Goal: Task Accomplishment & Management: Manage account settings

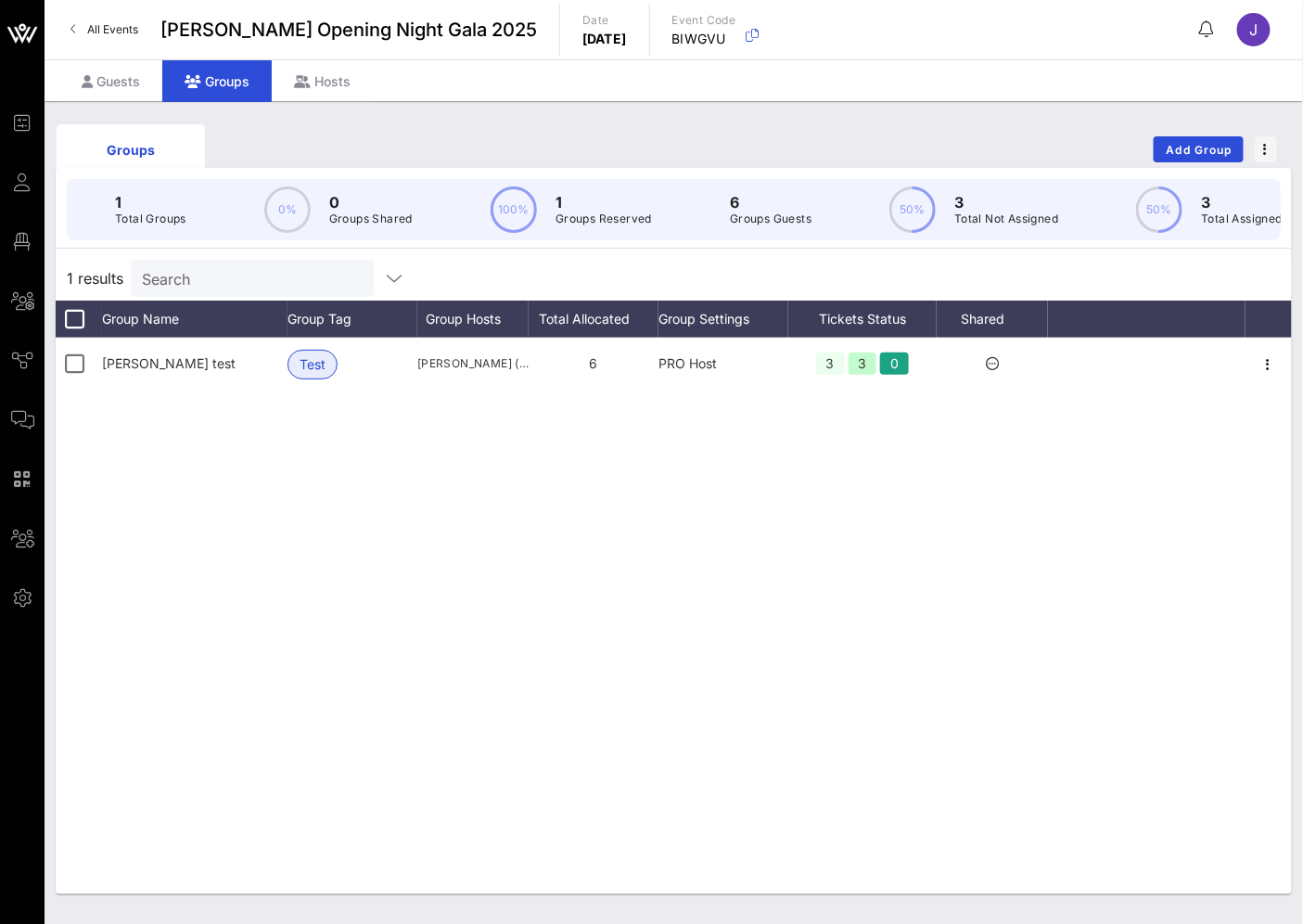
click at [558, 706] on div "[PERSON_NAME] test Test [PERSON_NAME] ([EMAIL_ADDRESS][PERSON_NAME][DOMAIN_NAME…" at bounding box center [673, 616] width 1236 height 556
click at [626, 151] on div "Groups Add Group" at bounding box center [673, 149] width 1236 height 59
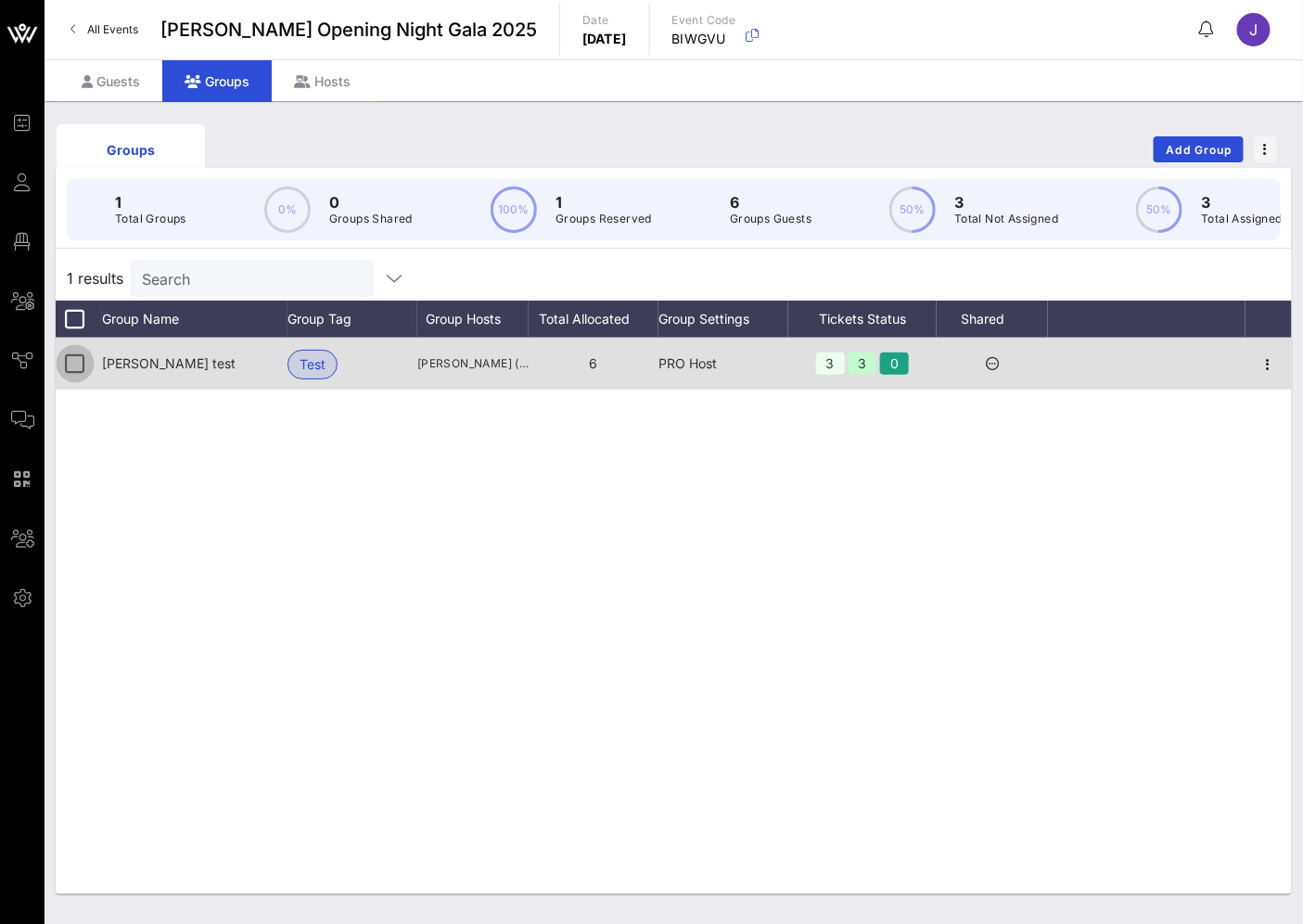
click at [83, 372] on div at bounding box center [75, 363] width 32 height 32
click at [1262, 373] on icon "button" at bounding box center [1268, 364] width 22 height 22
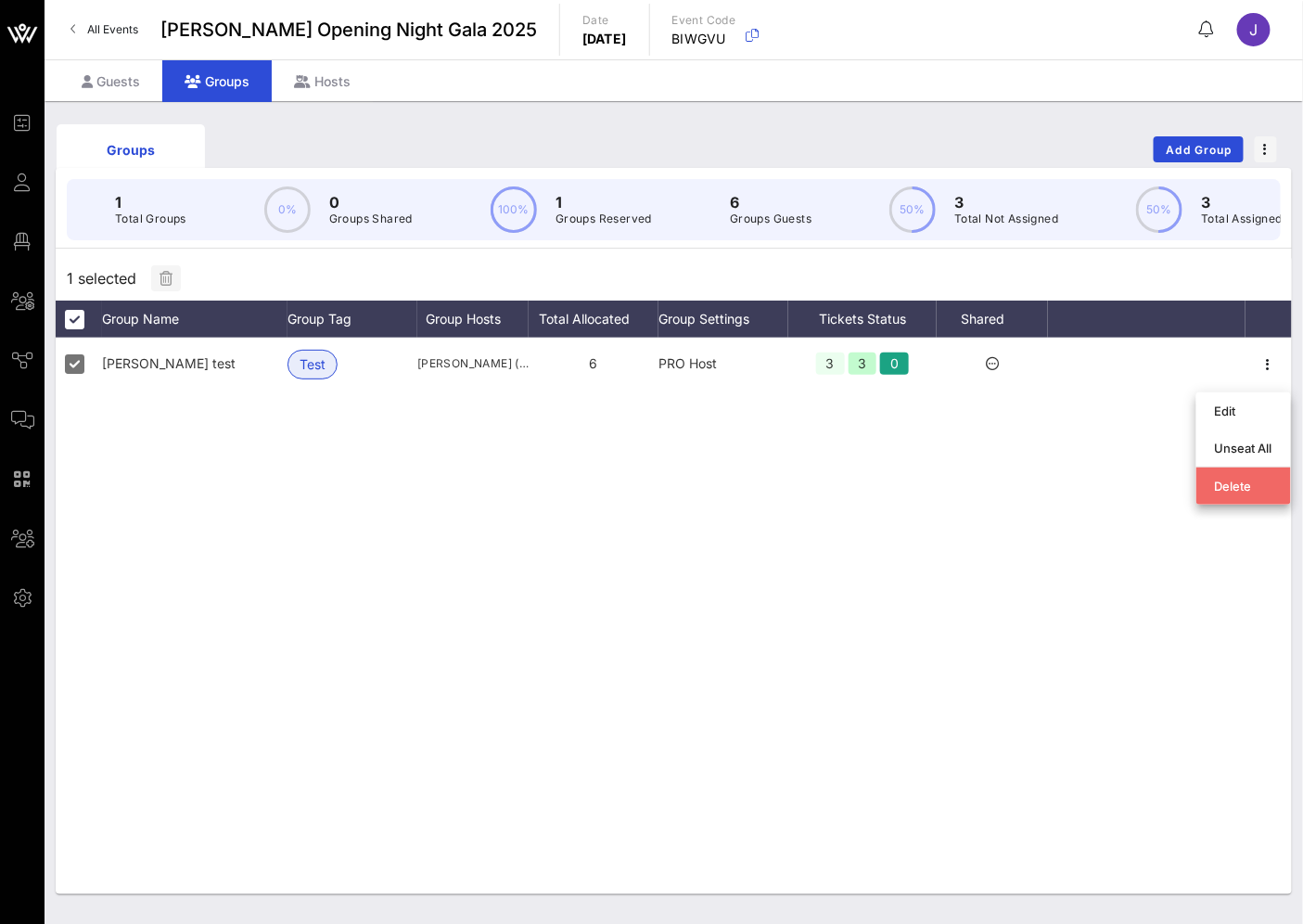
click at [1250, 479] on div "Delete" at bounding box center [1244, 485] width 57 height 14
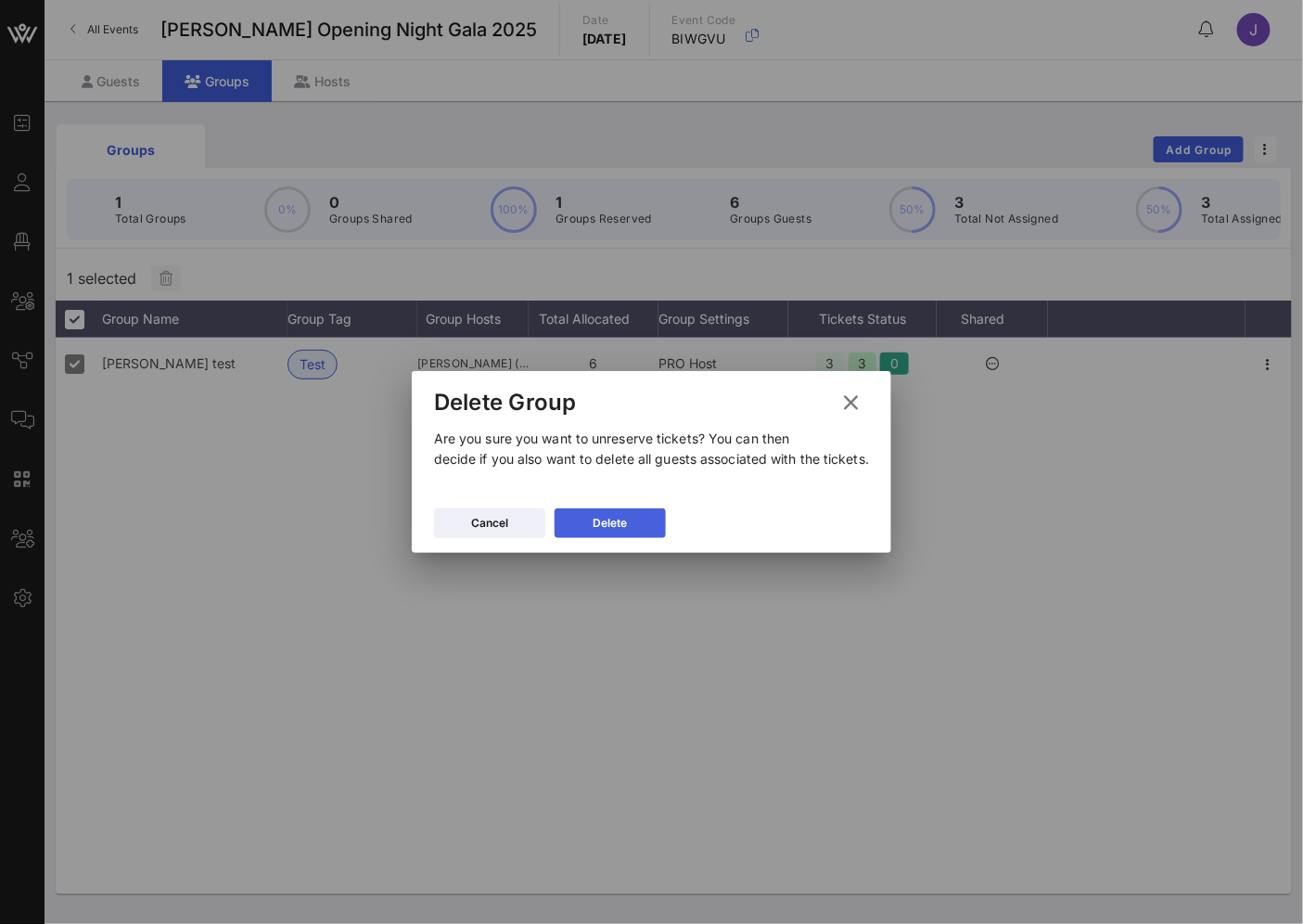
click at [595, 521] on div "Delete" at bounding box center [610, 523] width 34 height 18
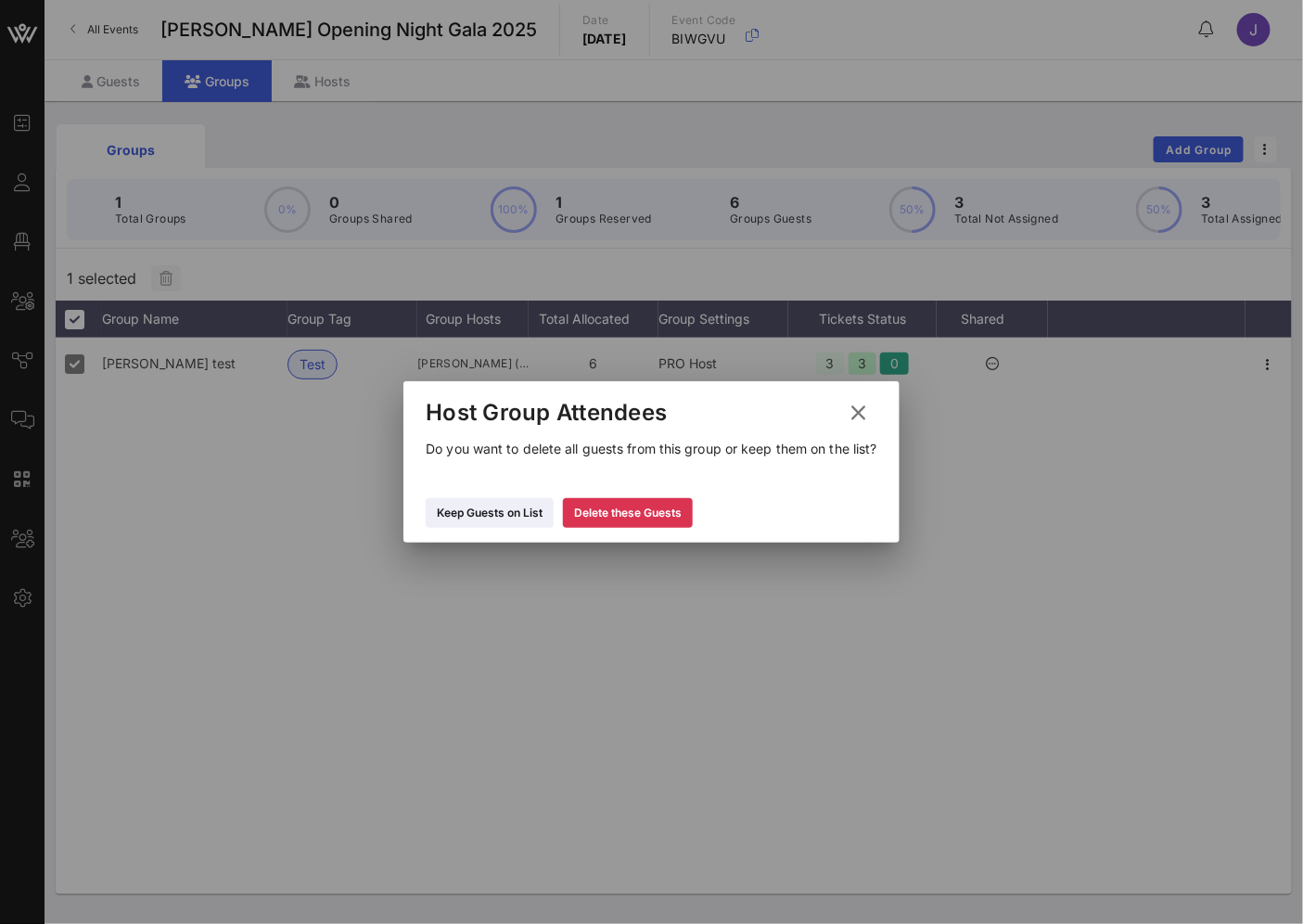
drag, startPoint x: 614, startPoint y: 507, endPoint x: 633, endPoint y: 508, distance: 19.0
click at [615, 507] on div "Delete these Guests" at bounding box center [628, 512] width 107 height 18
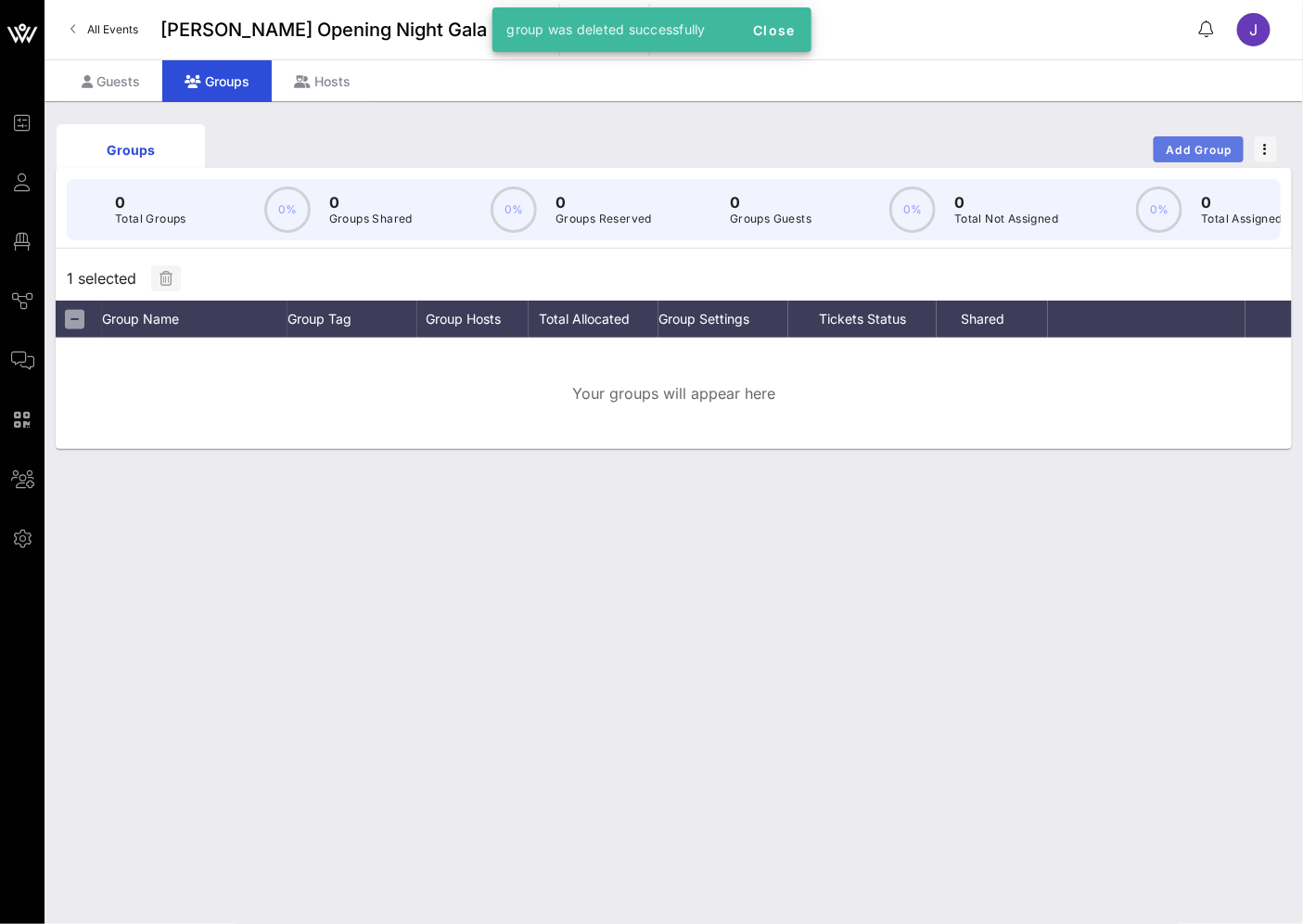
click at [1200, 151] on span "Add Group" at bounding box center [1200, 149] width 67 height 14
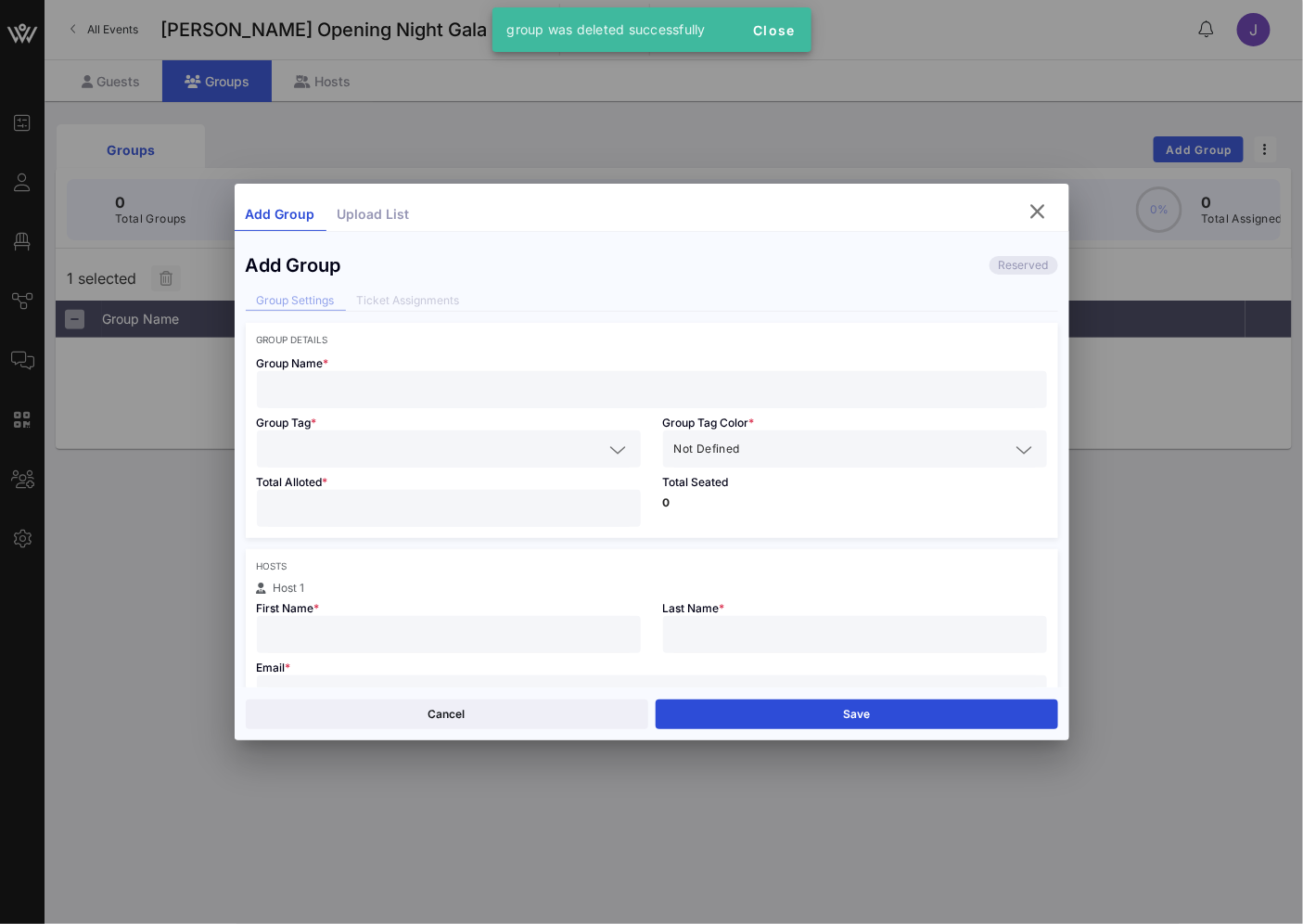
click at [395, 393] on input "text" at bounding box center [652, 389] width 768 height 24
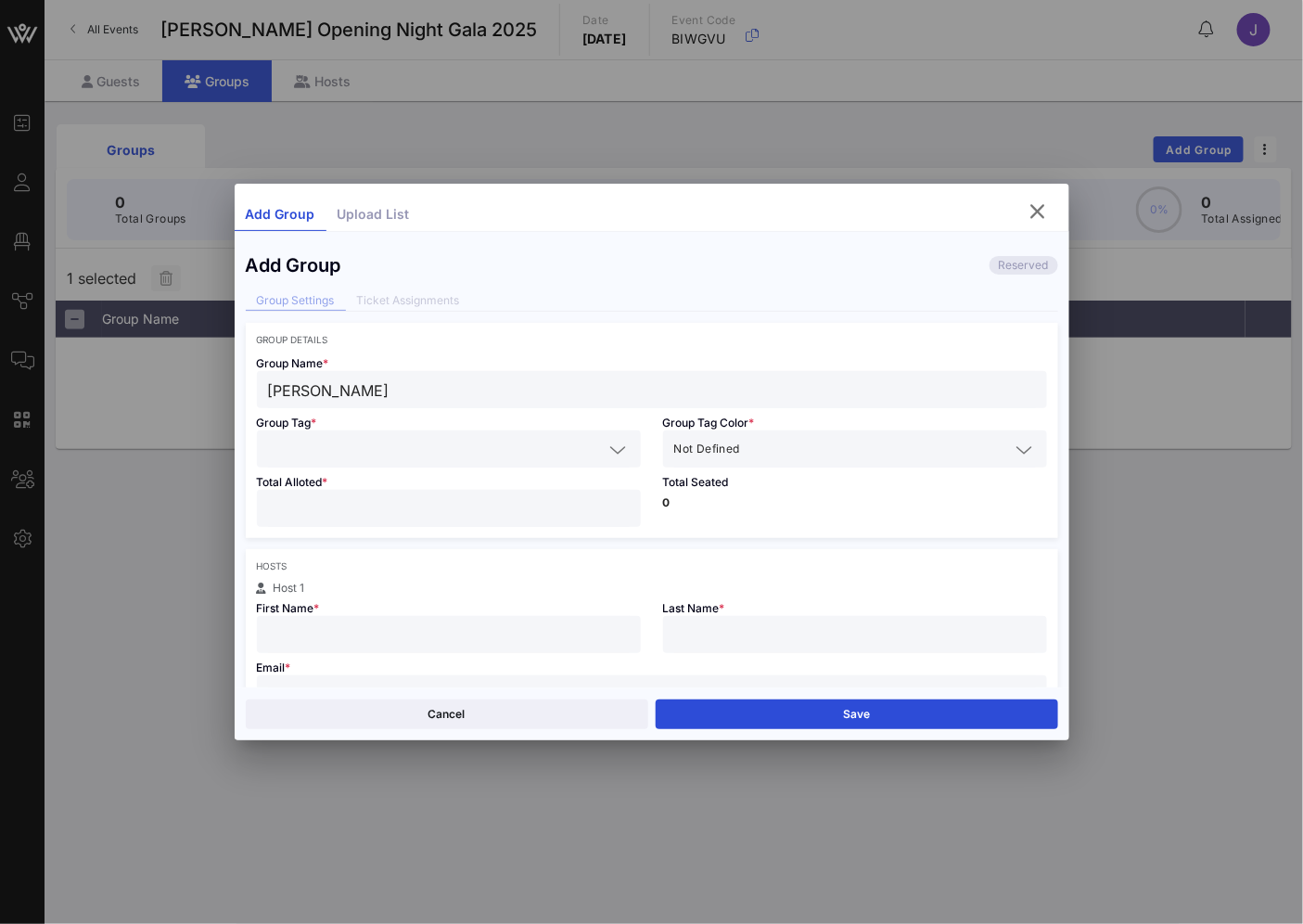
type input "[PERSON_NAME]"
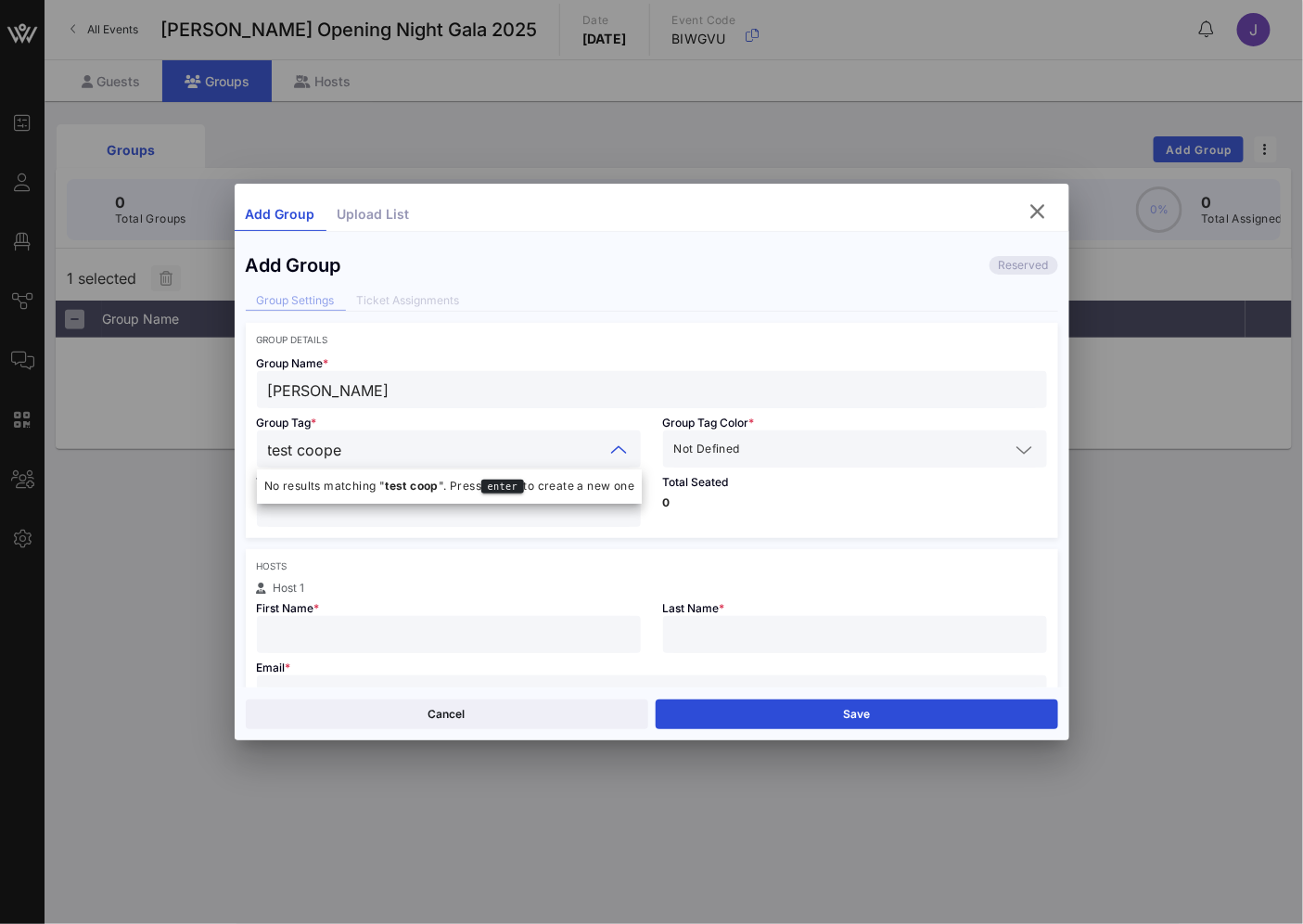
type input "test [PERSON_NAME]"
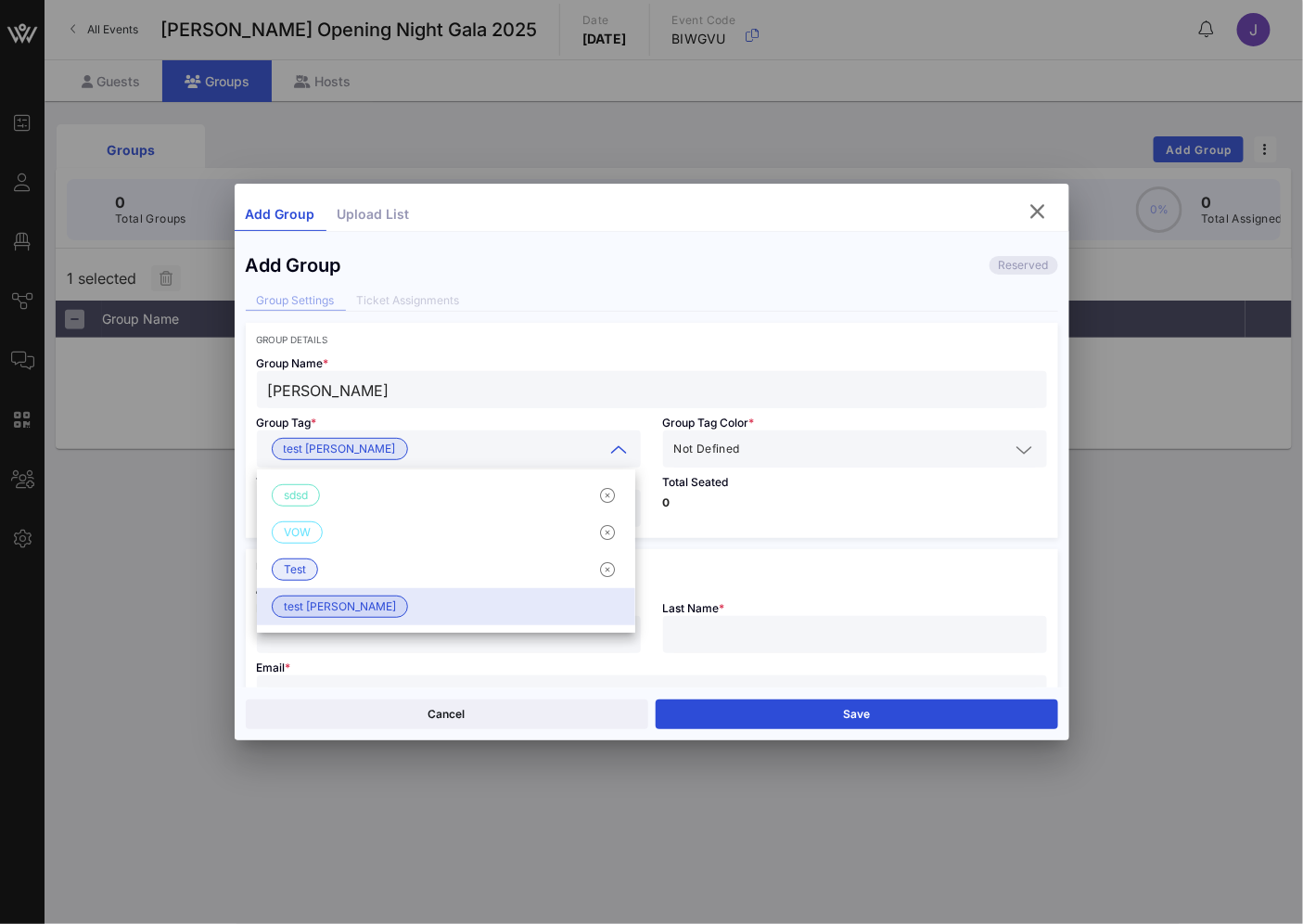
click at [726, 442] on span "Not Defined" at bounding box center [707, 448] width 66 height 18
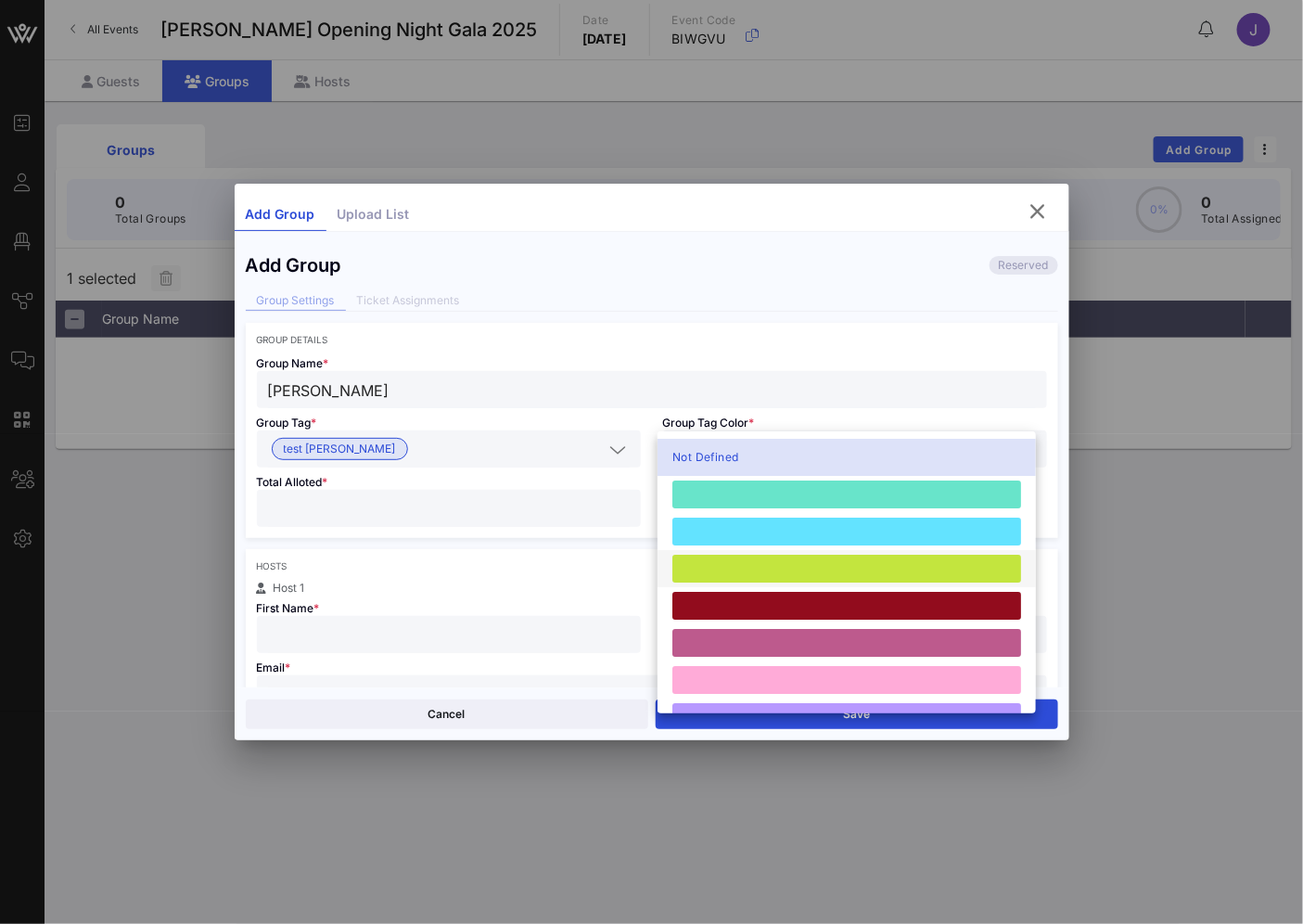
click at [748, 568] on div at bounding box center [846, 568] width 348 height 28
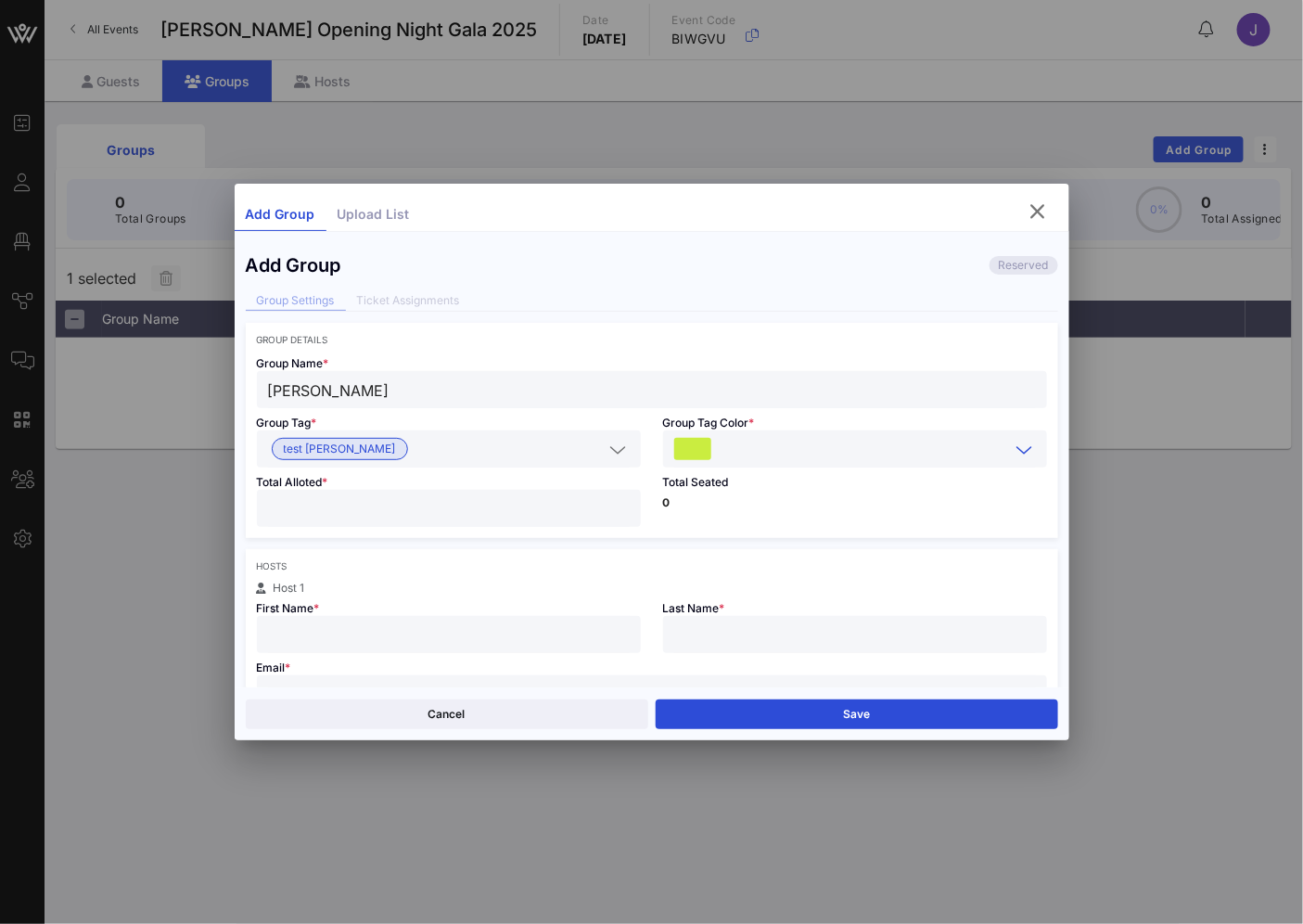
click at [433, 507] on input "number" at bounding box center [449, 507] width 362 height 24
type input "*"
click at [587, 340] on div "Group Details" at bounding box center [651, 340] width 790 height 11
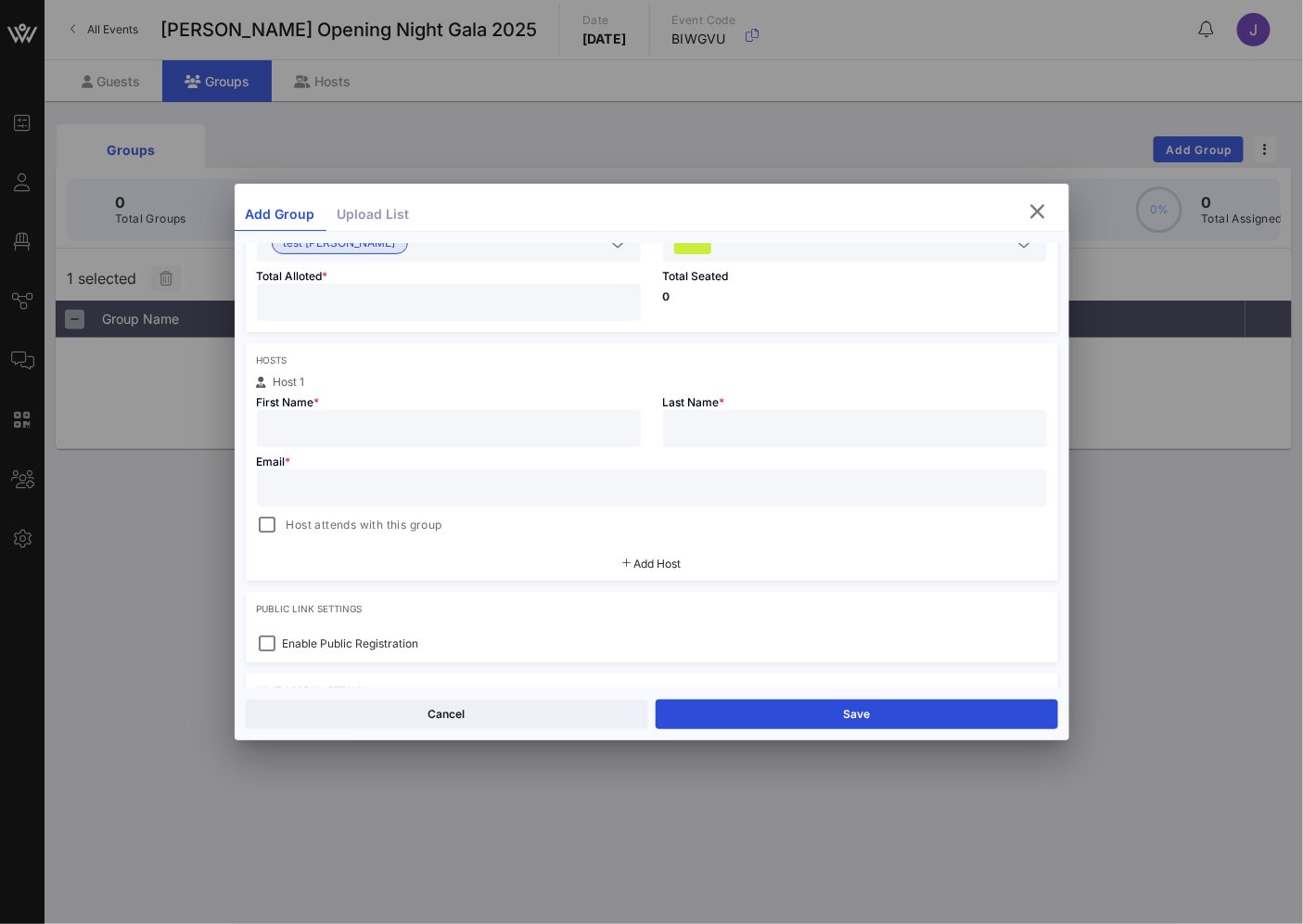
click at [371, 439] on input "text" at bounding box center [449, 428] width 362 height 24
type input "James"
type input "[PERSON_NAME]"
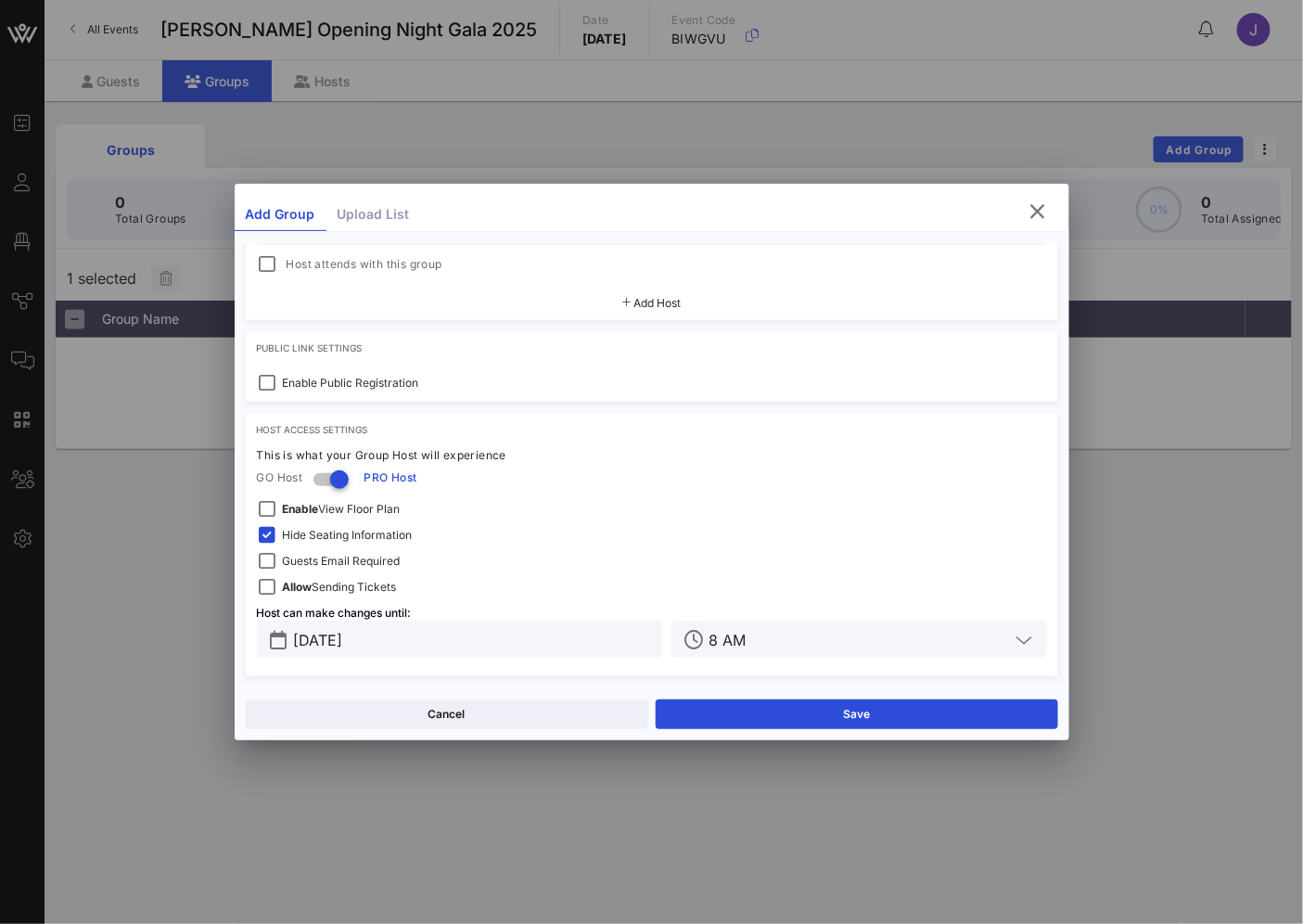
scroll to position [261, 0]
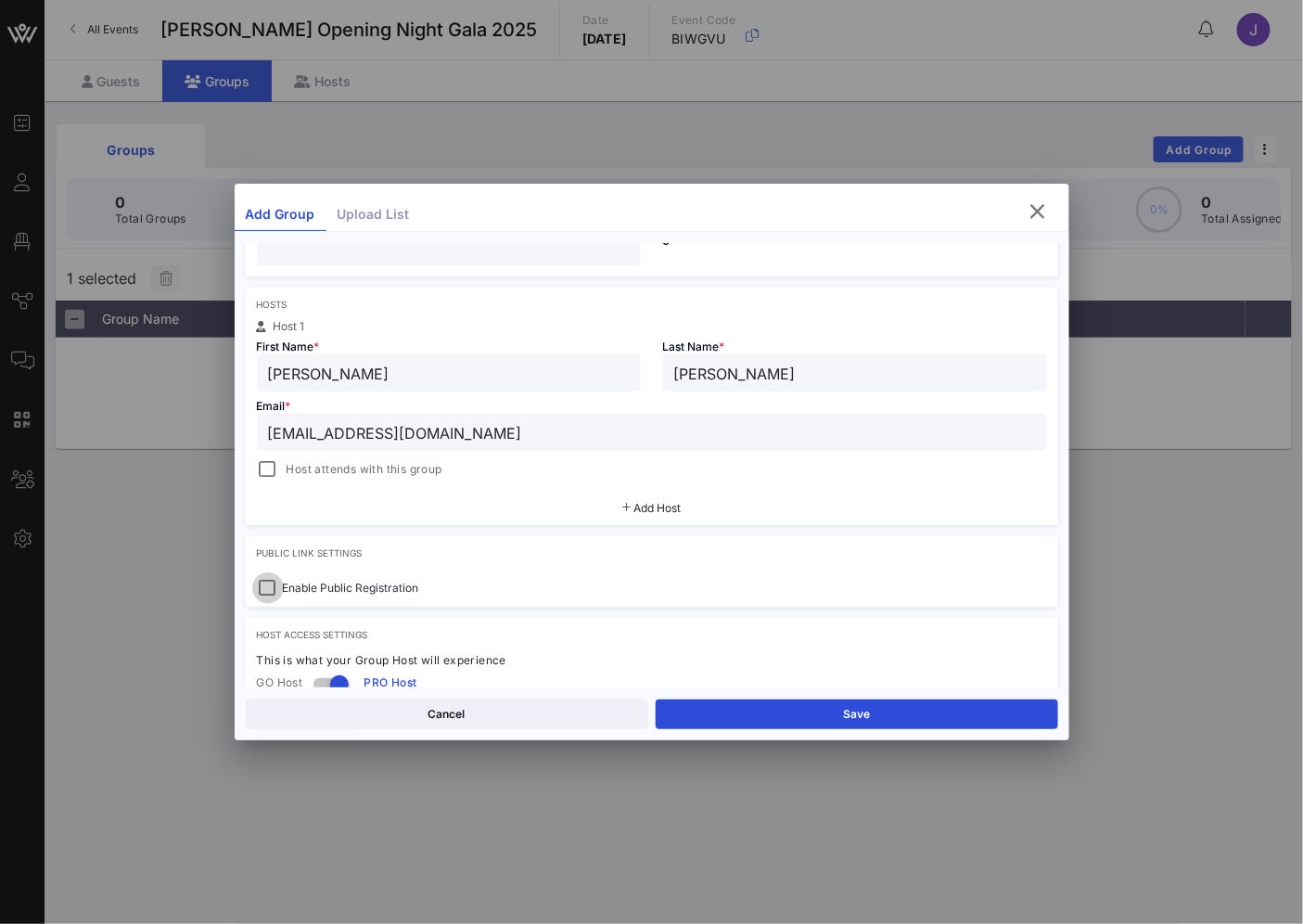
type input "jamesfergusoncooper@gmail.com"
click at [264, 584] on div at bounding box center [267, 588] width 26 height 26
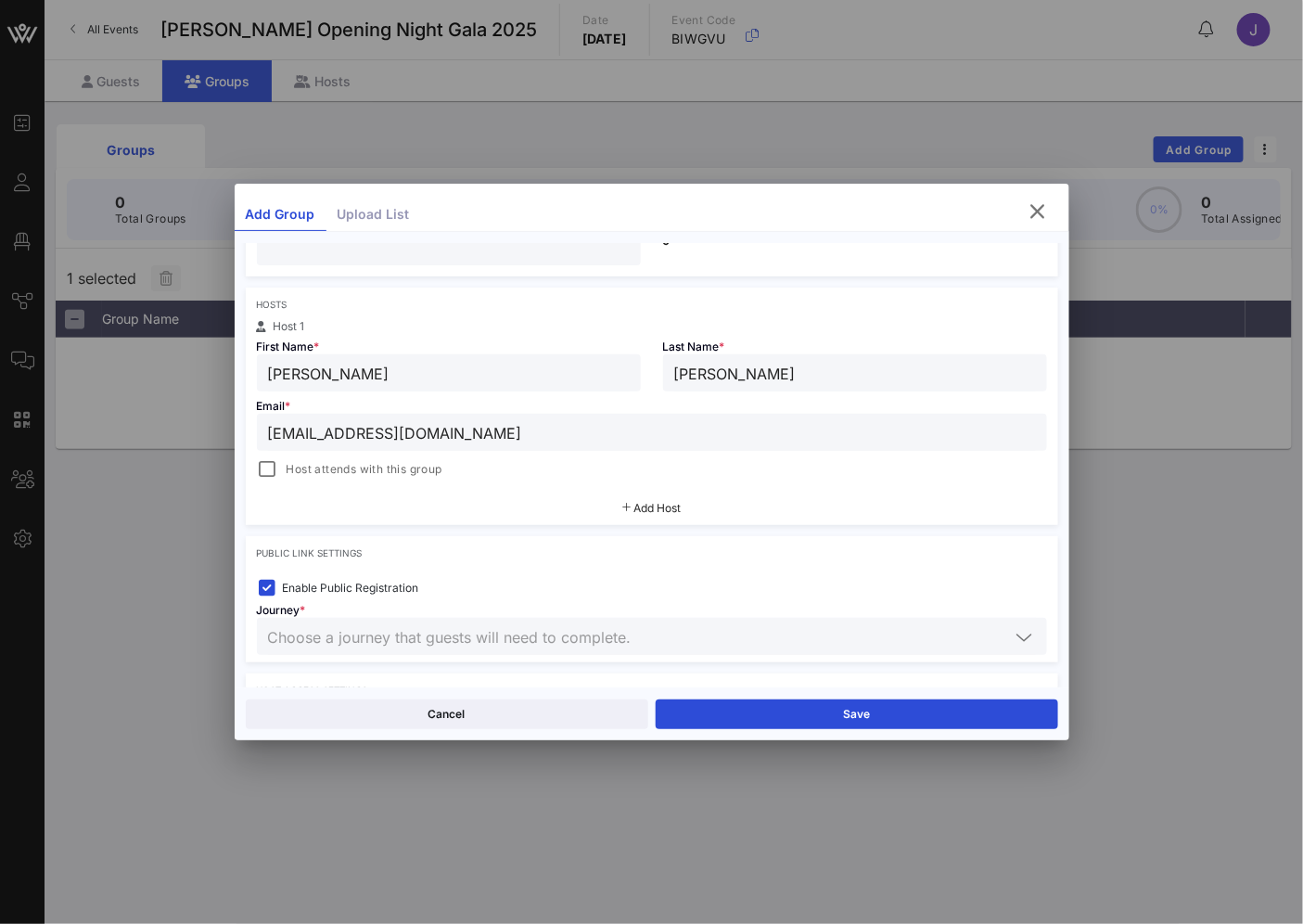
scroll to position [467, 0]
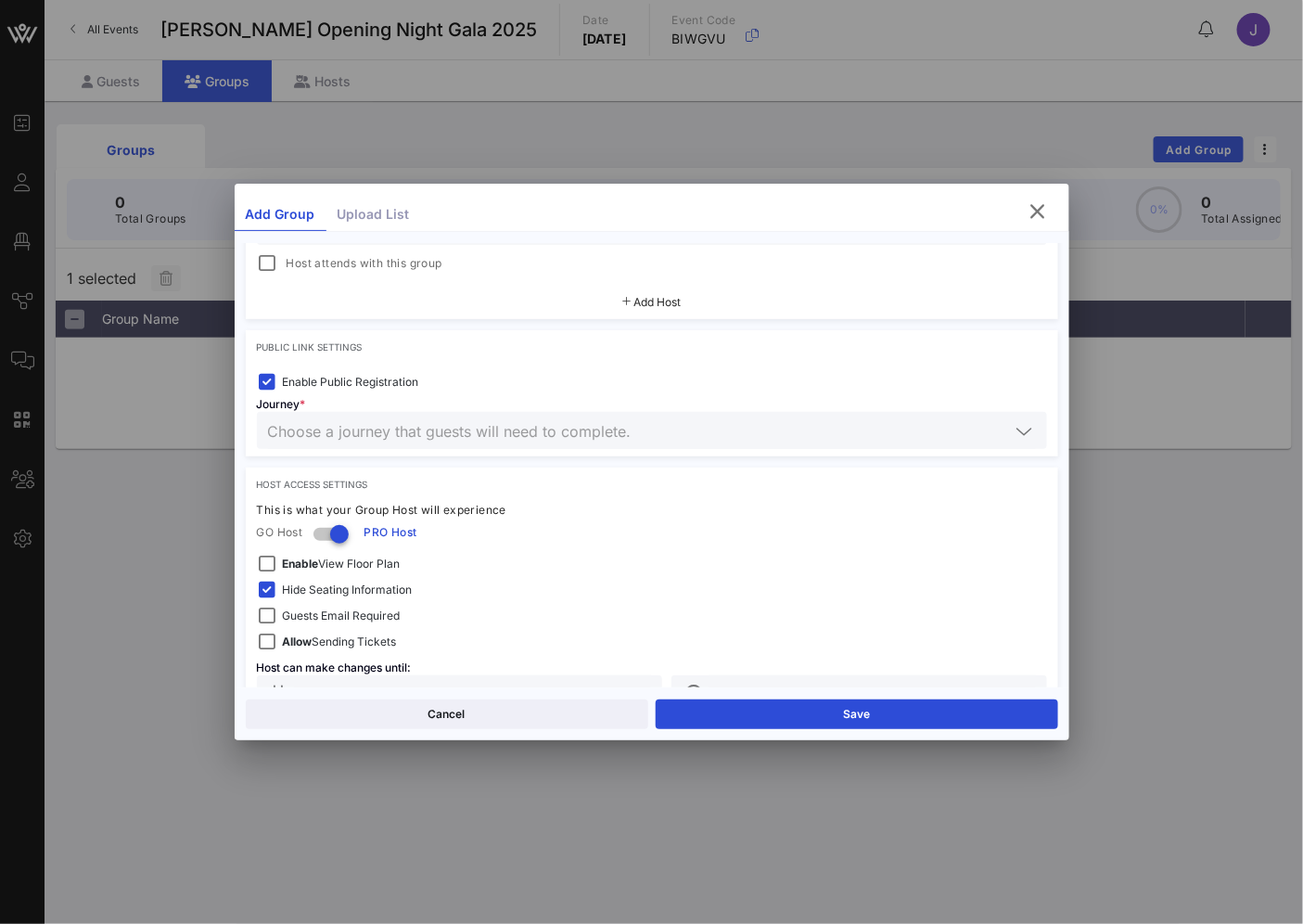
click at [571, 434] on input "text" at bounding box center [639, 430] width 742 height 24
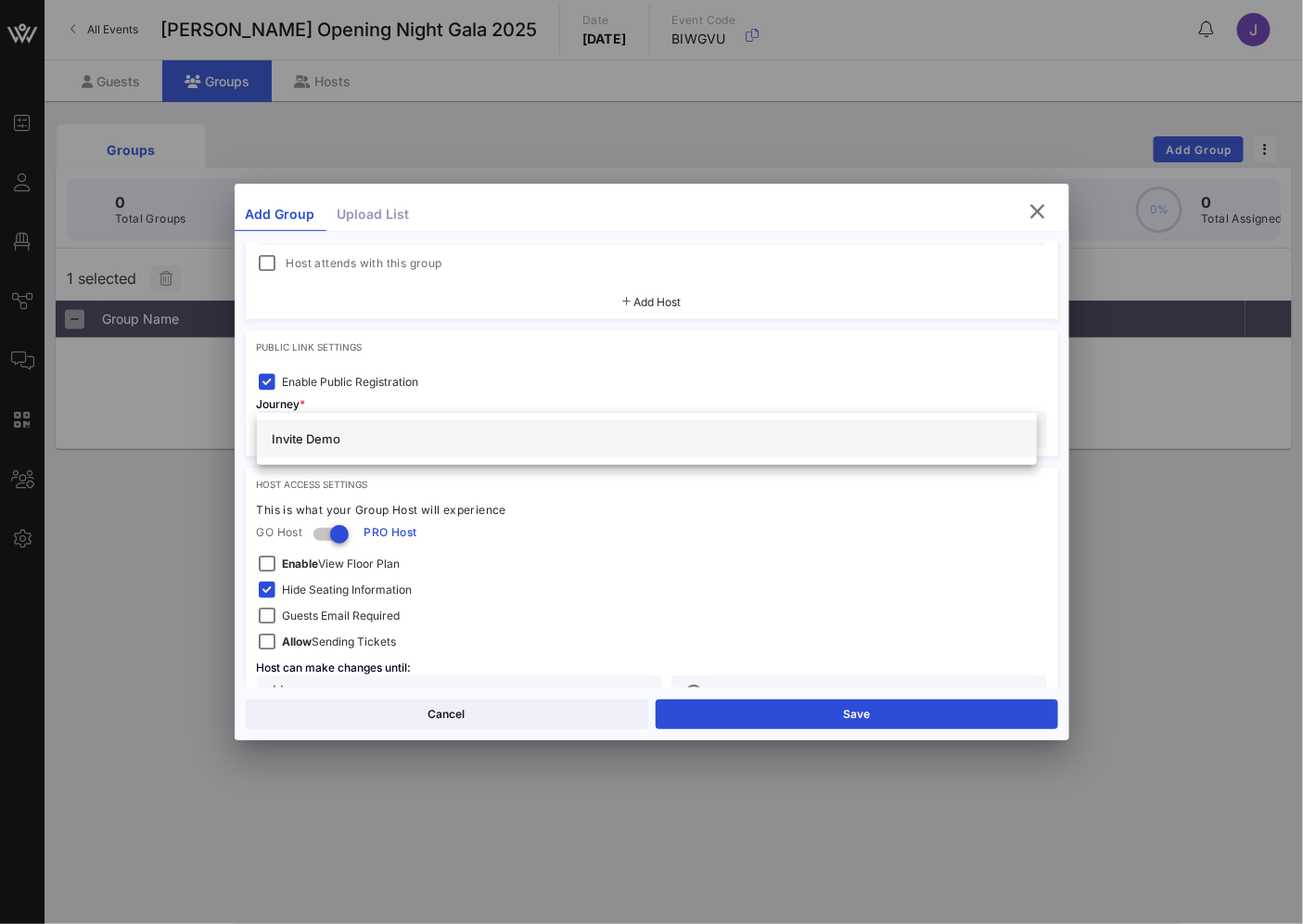
click at [479, 449] on div "Invite Demo" at bounding box center [647, 439] width 751 height 30
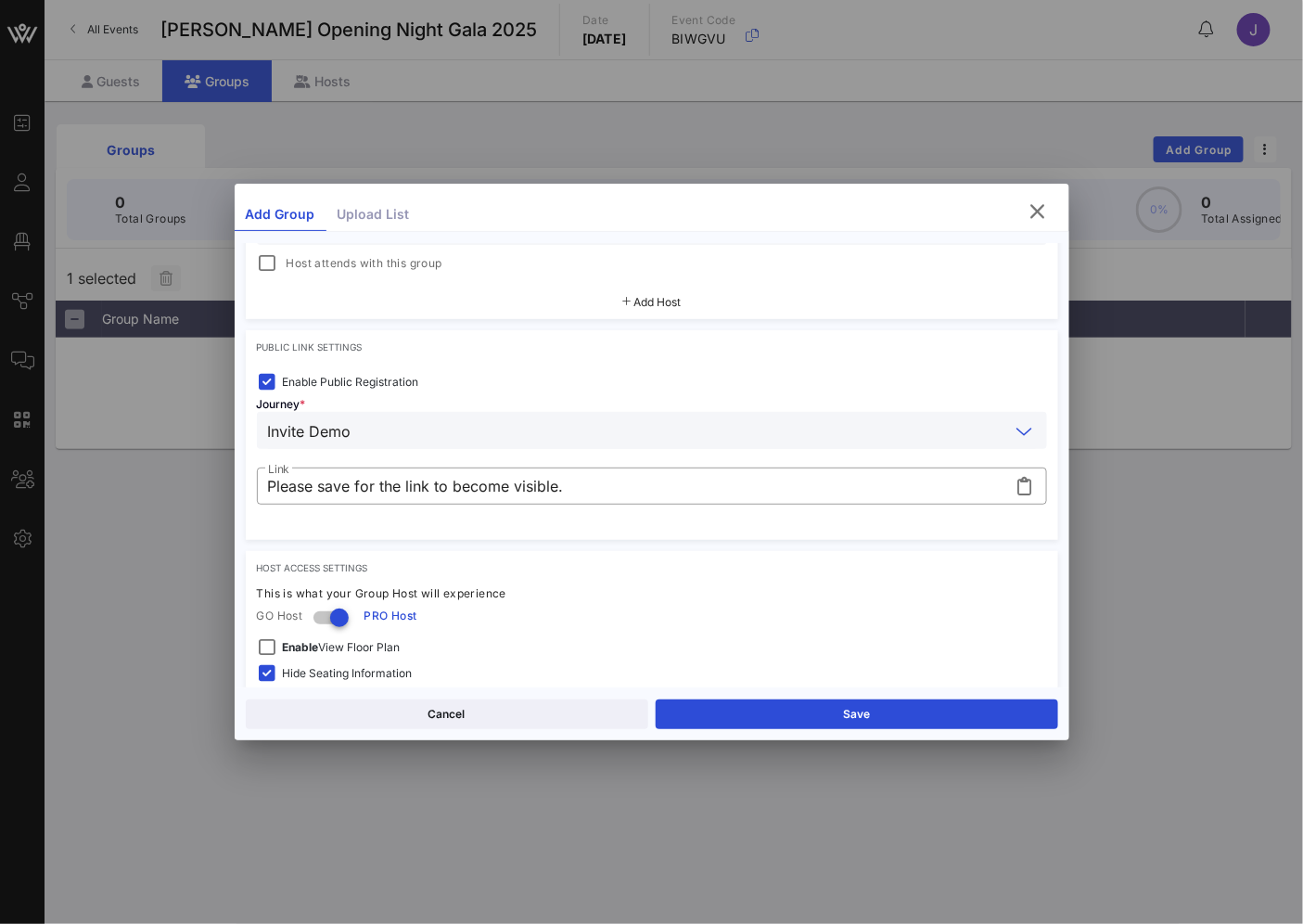
click at [563, 508] on div at bounding box center [652, 515] width 768 height 13
click at [568, 497] on input "Please save for the link to become visible." at bounding box center [639, 485] width 742 height 30
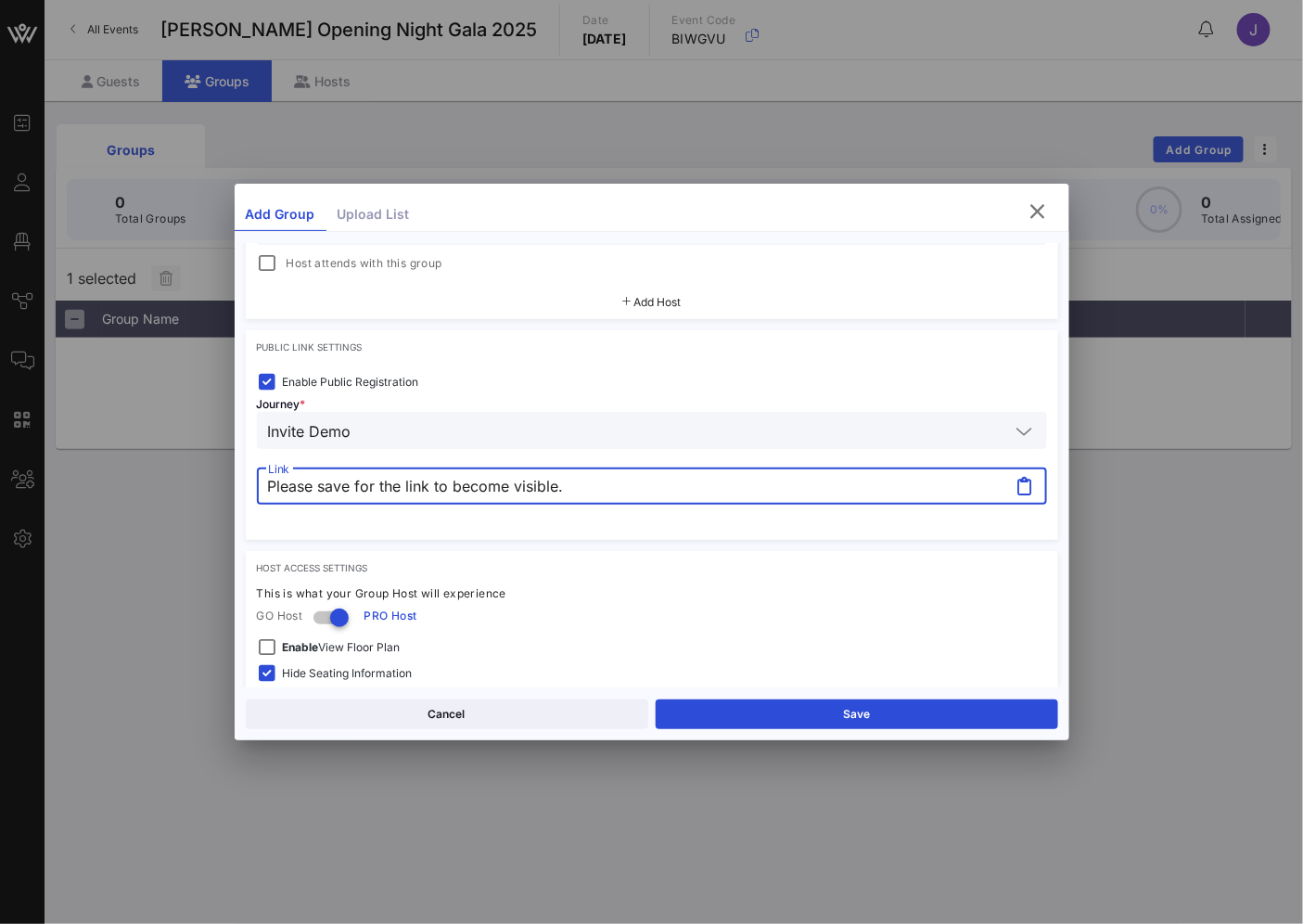
scroll to position [606, 0]
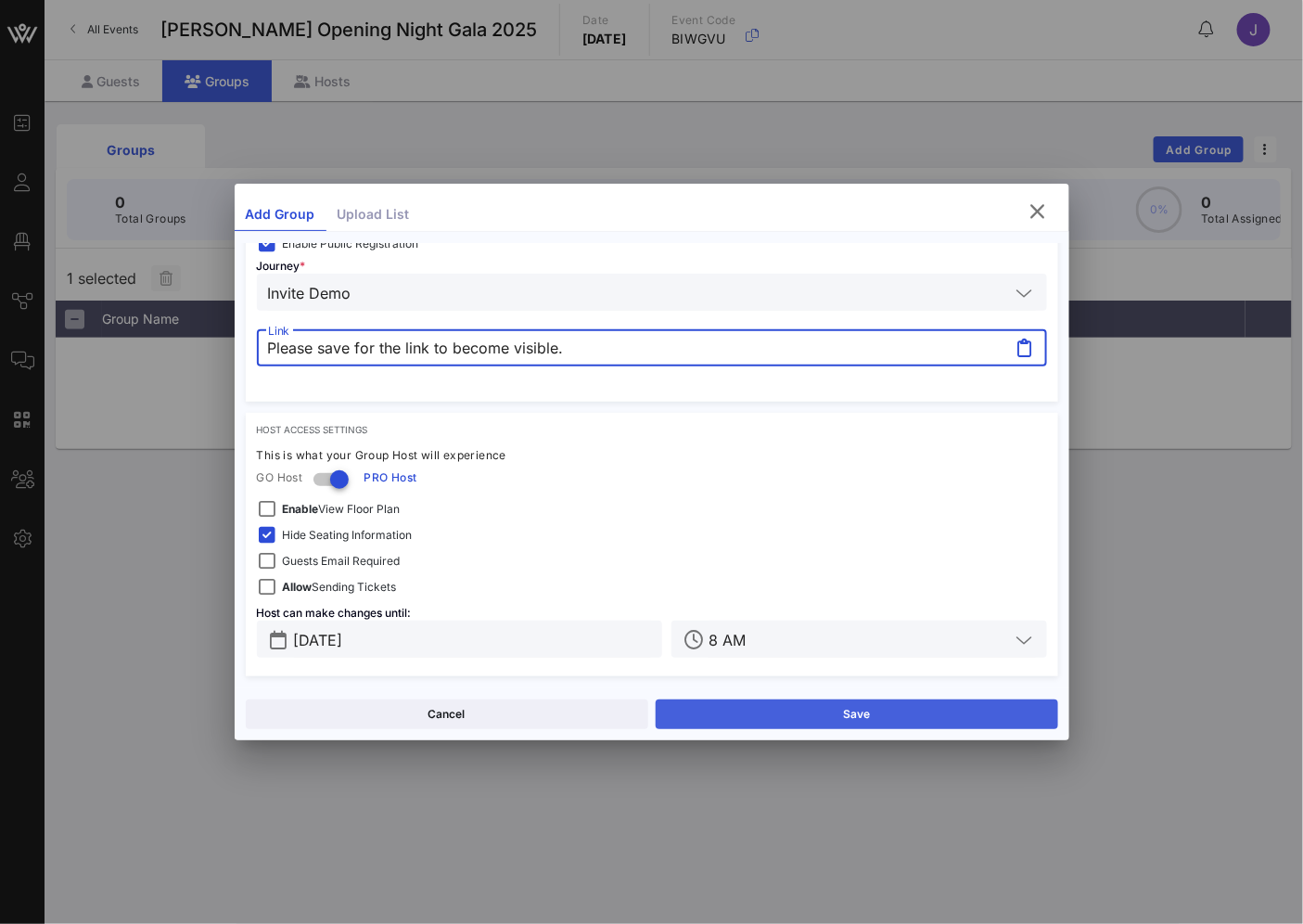
click at [792, 722] on button "Save" at bounding box center [857, 713] width 402 height 30
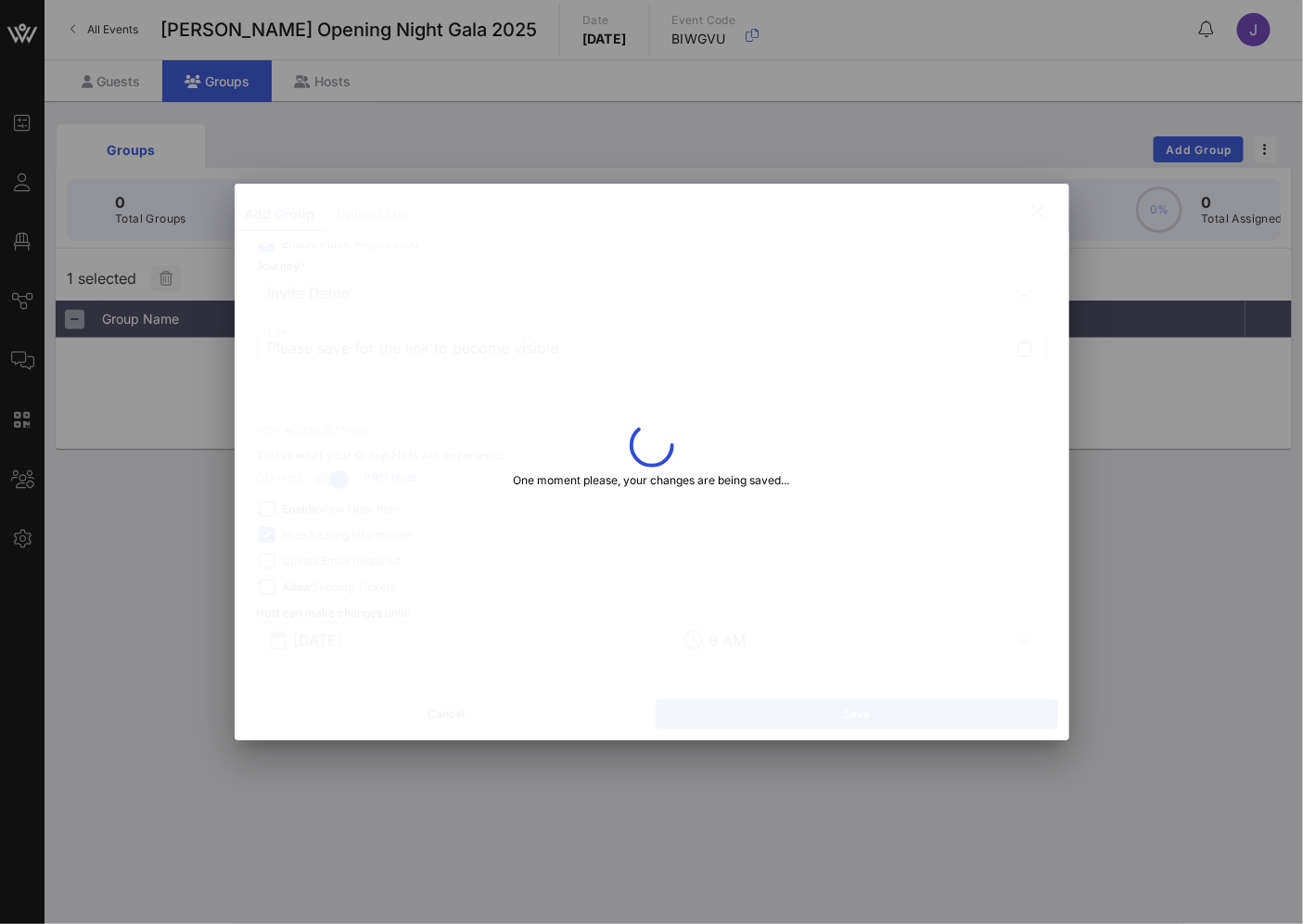
type input "https://go.vow.app/event/0f989bac-213b-482b-86bc-a238842a906c/journeys/566?grou…"
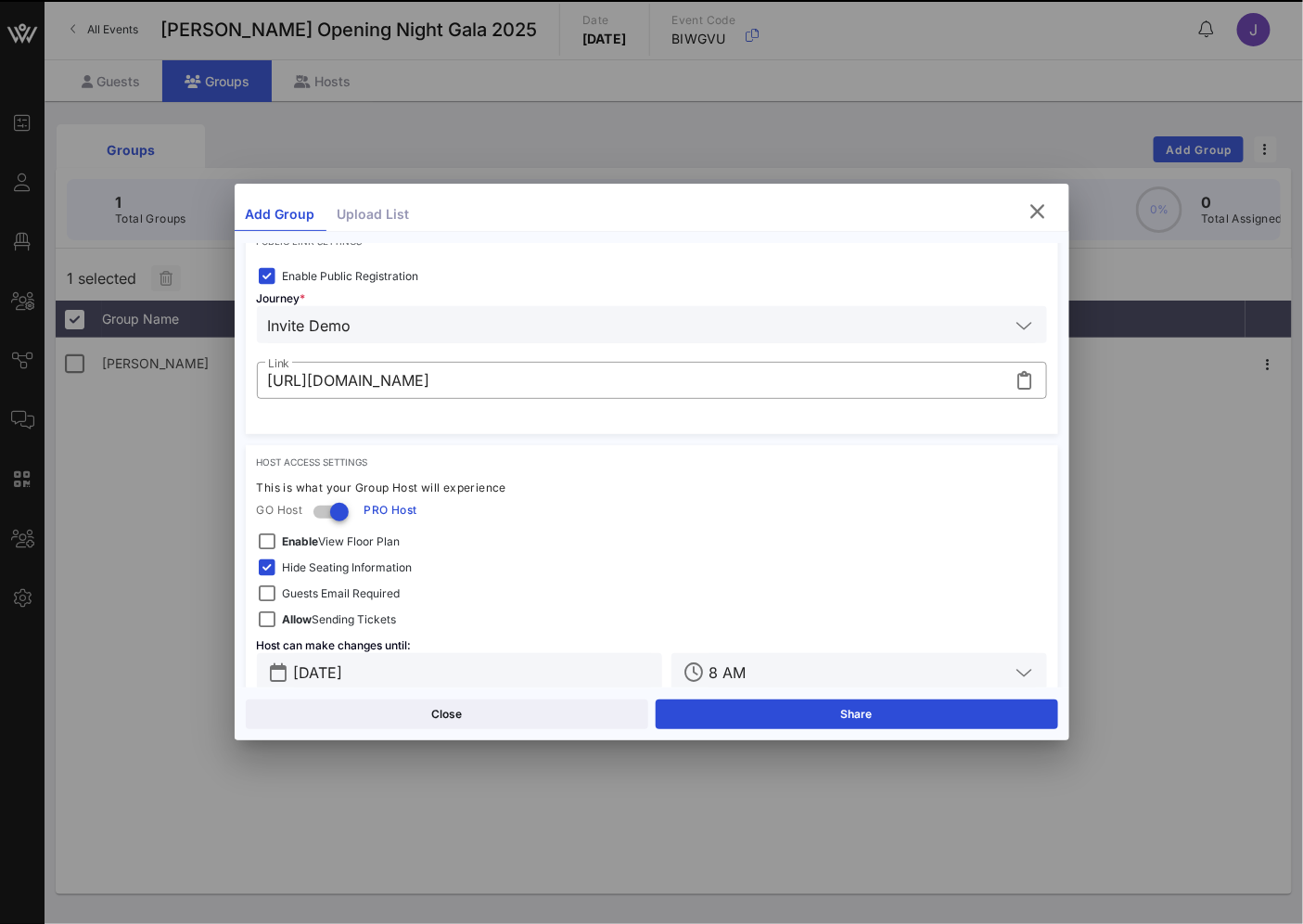
scroll to position [640, 0]
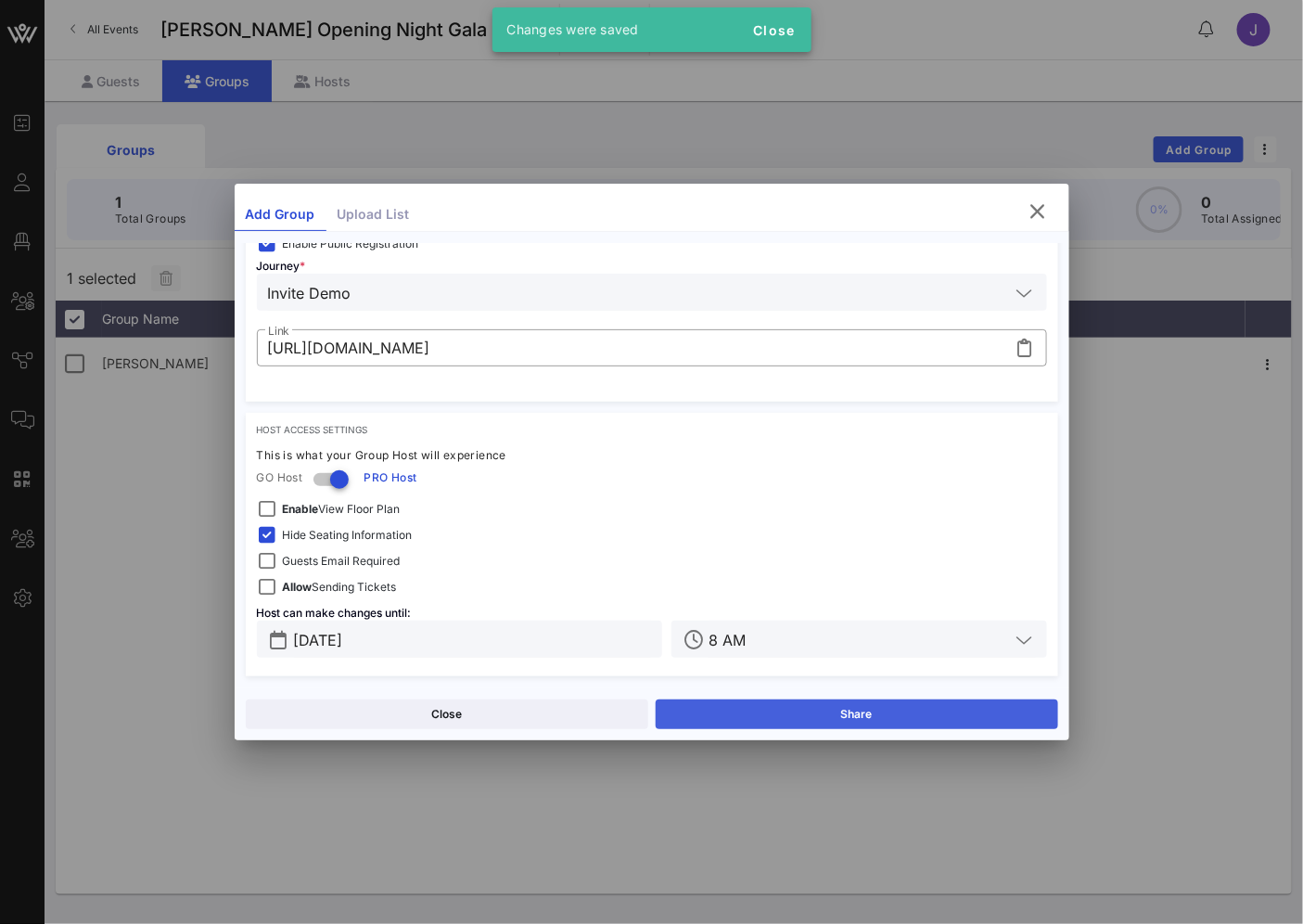
click at [877, 707] on button "Share" at bounding box center [857, 713] width 402 height 30
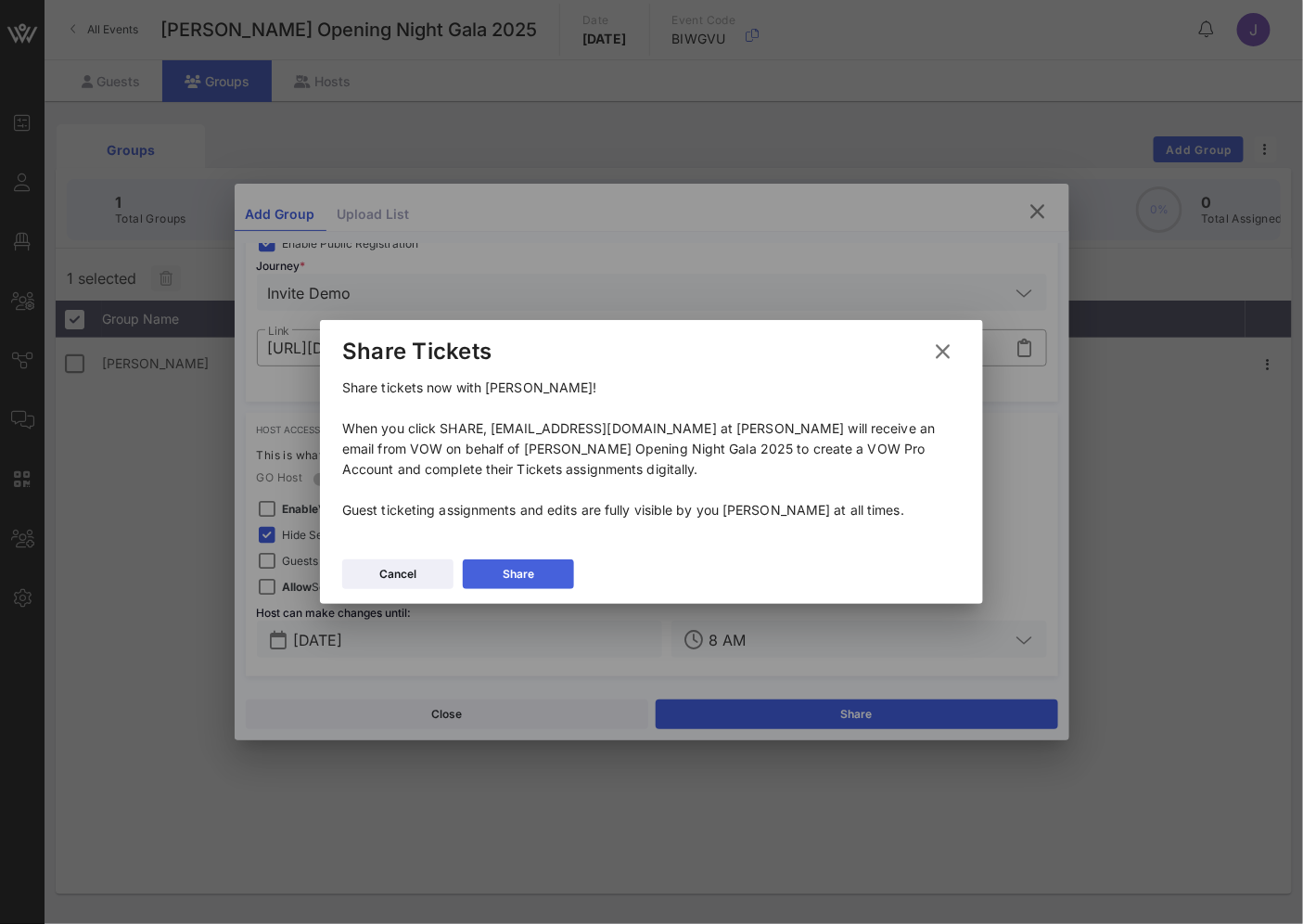
click at [536, 566] on button "Share" at bounding box center [518, 574] width 111 height 30
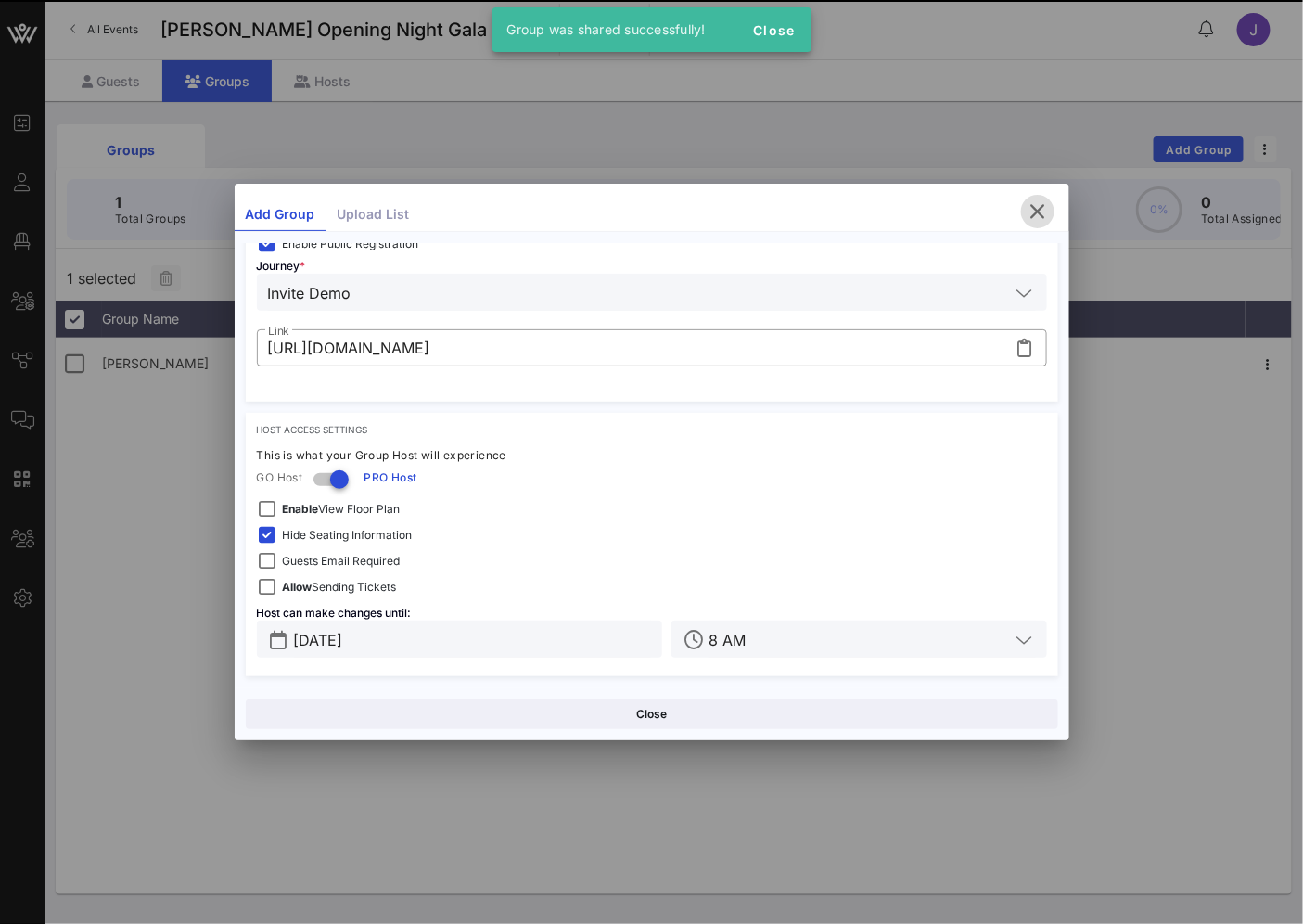
click at [1035, 215] on icon "button" at bounding box center [1037, 211] width 22 height 22
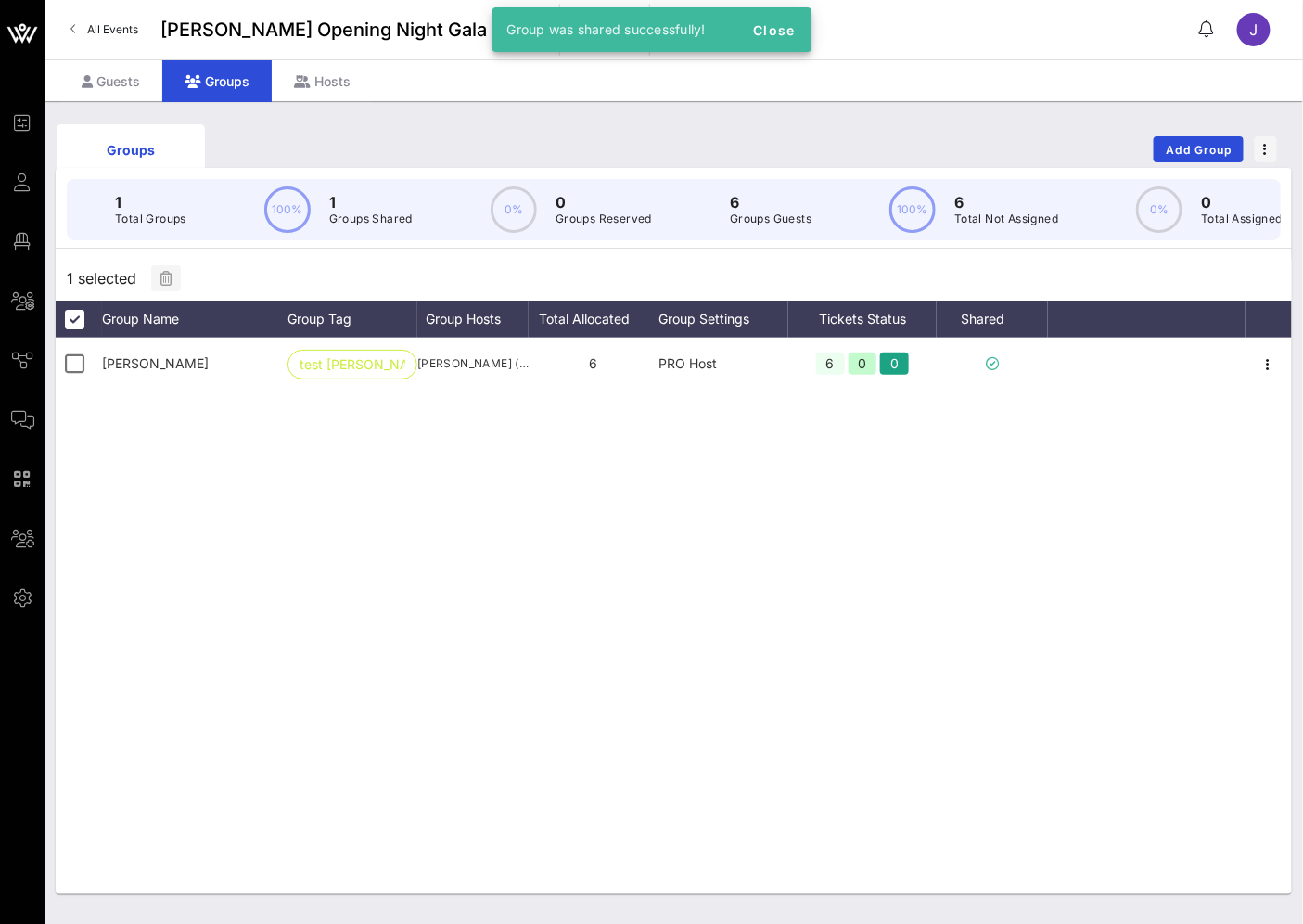
click at [757, 689] on div "Cooper test cooper James Cooper (jamesfergusoncooper@gmail.com) 6 PRO Host 6 0 0" at bounding box center [673, 616] width 1236 height 556
click at [922, 95] on div "Guests Groups Hosts" at bounding box center [673, 80] width 1258 height 42
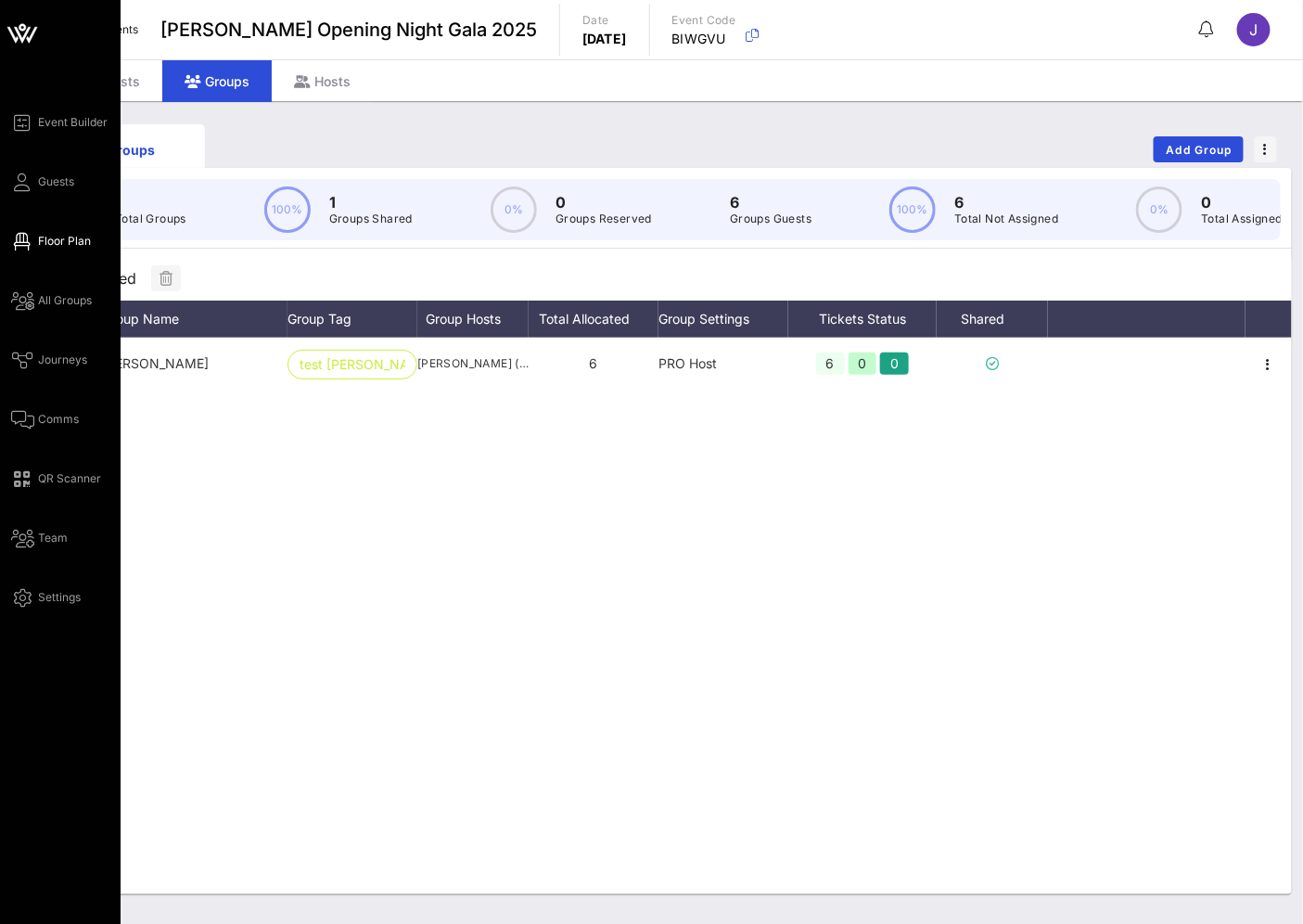
click at [50, 236] on span "Floor Plan" at bounding box center [64, 240] width 53 height 16
click at [52, 237] on span "Floor Plan" at bounding box center [64, 240] width 53 height 16
